Goal: Transaction & Acquisition: Purchase product/service

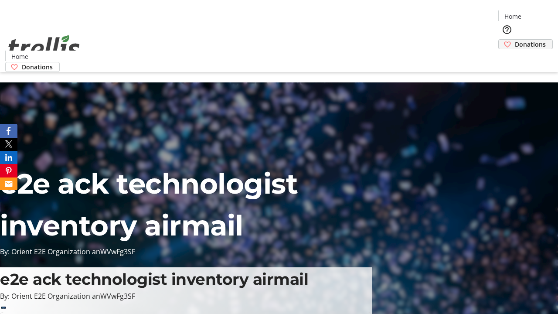
click at [515, 40] on span "Donations" at bounding box center [530, 44] width 31 height 9
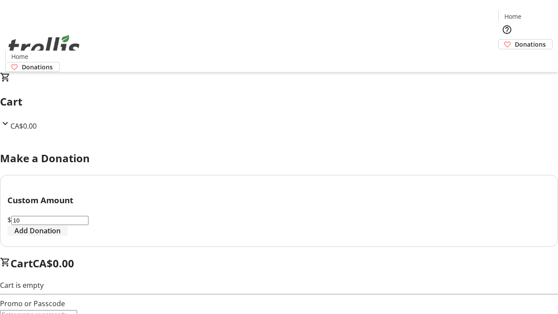
click at [61, 236] on span "Add Donation" at bounding box center [37, 230] width 46 height 10
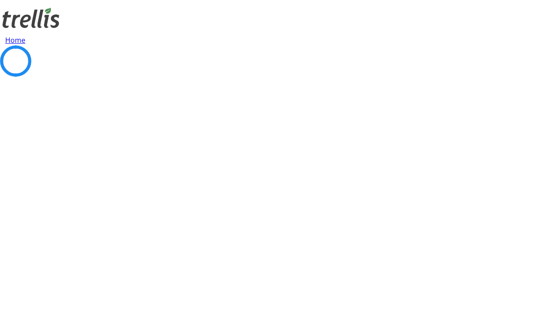
select select "CA"
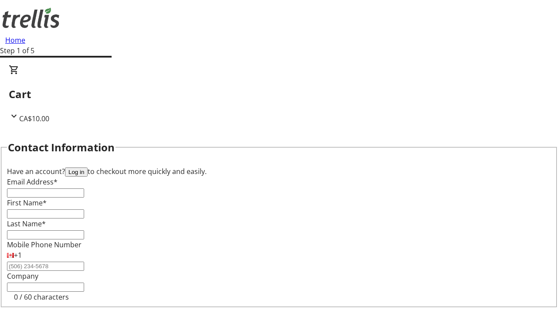
click at [88, 167] on button "Log in" at bounding box center [76, 171] width 23 height 9
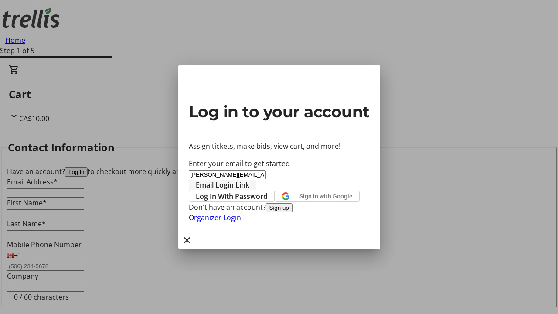
type input "[PERSON_NAME][EMAIL_ADDRESS][DOMAIN_NAME]"
click at [249, 180] on span "Email Login Link" at bounding box center [223, 185] width 54 height 10
